Goal: Transaction & Acquisition: Purchase product/service

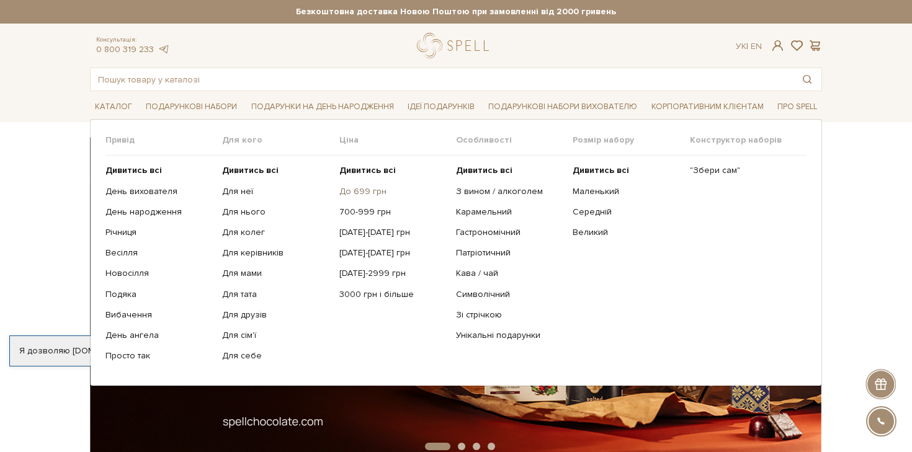
click at [377, 193] on link "До 699 грн" at bounding box center [392, 191] width 107 height 11
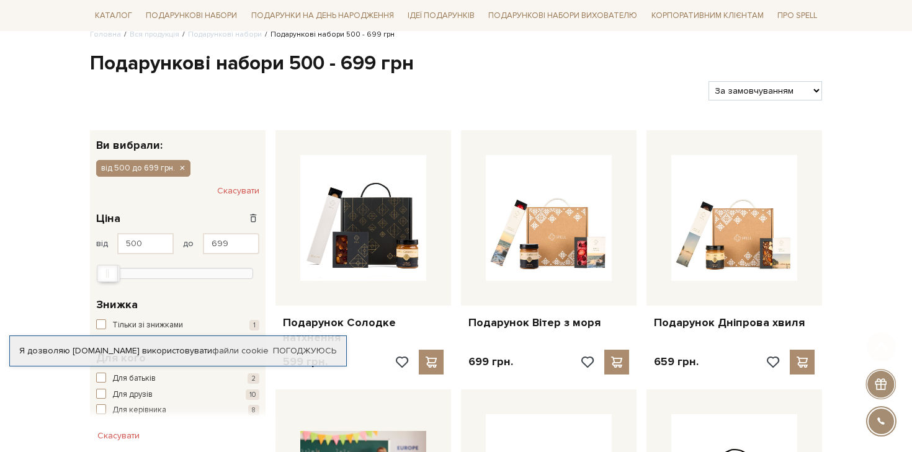
scroll to position [282, 0]
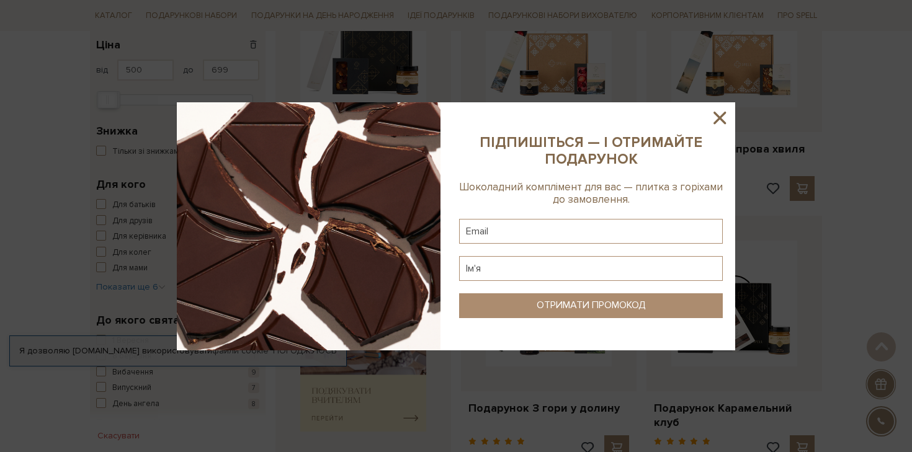
click at [875, 110] on div at bounding box center [456, 226] width 912 height 452
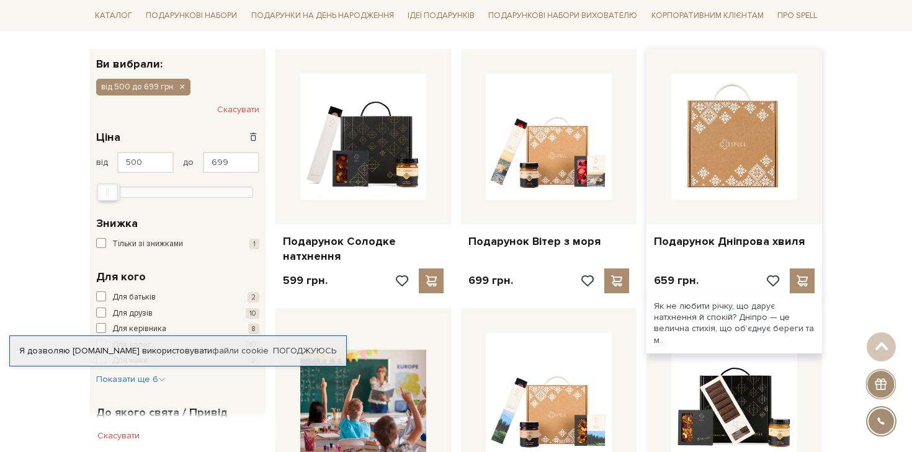
scroll to position [0, 0]
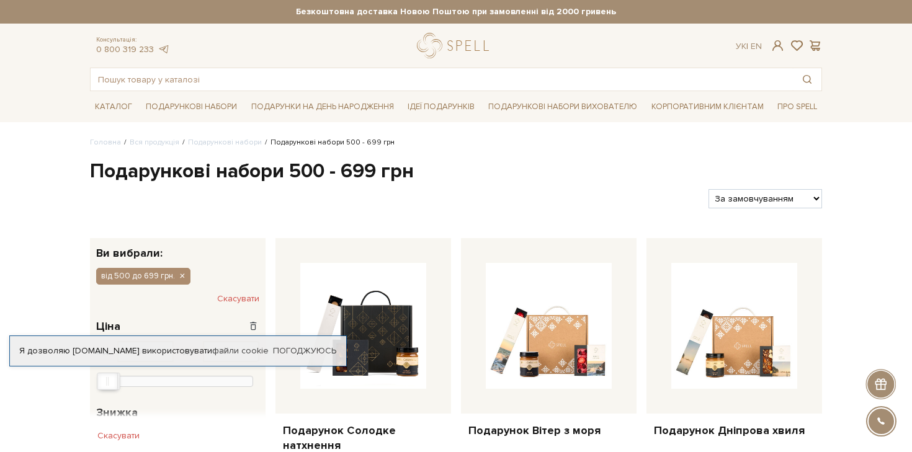
click at [111, 192] on div at bounding box center [394, 198] width 618 height 19
